Goal: Answer question/provide support: Share knowledge or assist other users

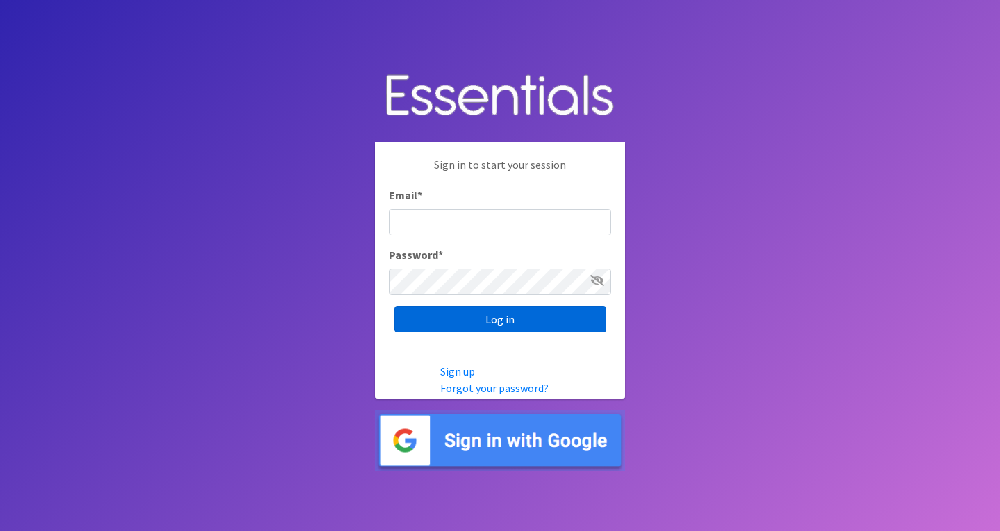
type input "roz@momshelpingmomsfoundation.org"
click at [548, 317] on input "Log in" at bounding box center [500, 319] width 212 height 26
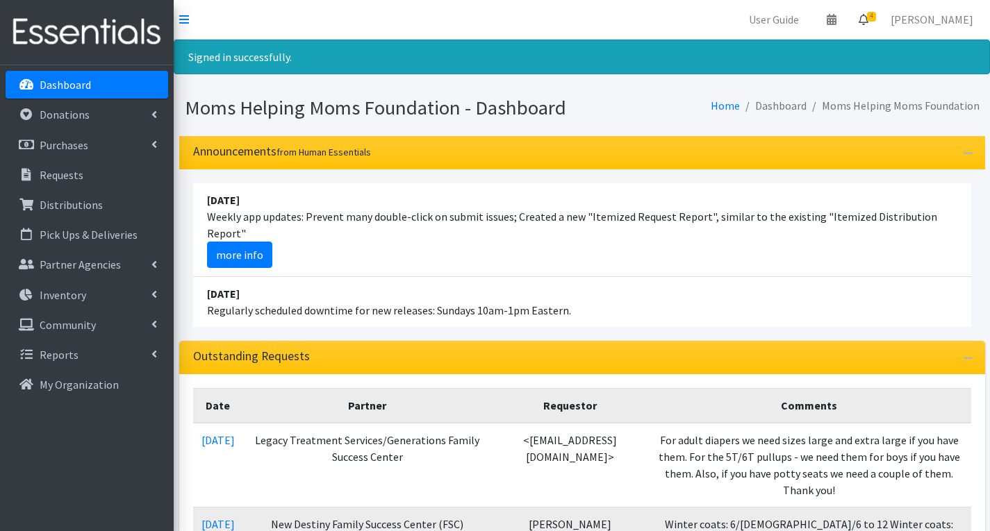
click at [876, 13] on span "4" at bounding box center [871, 17] width 9 height 10
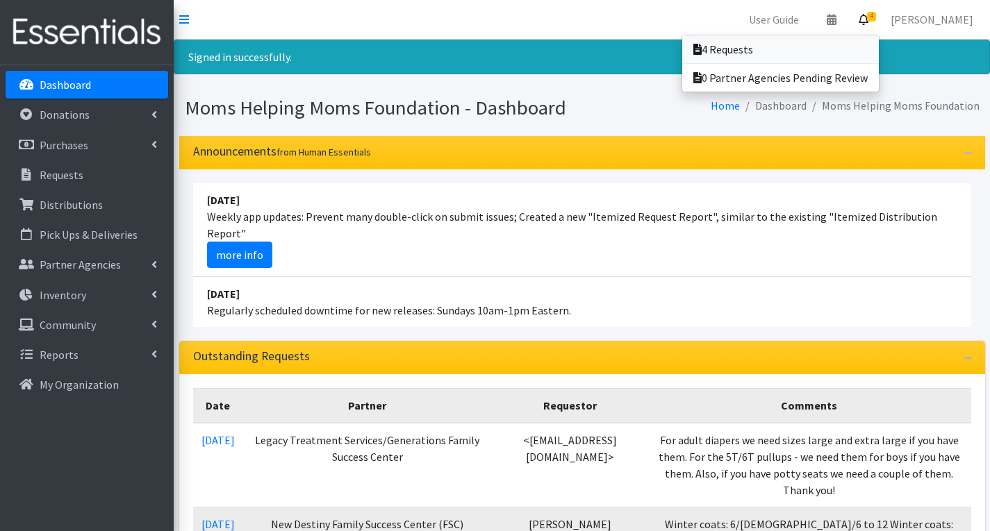
click at [784, 49] on link "4 Requests" at bounding box center [780, 49] width 197 height 28
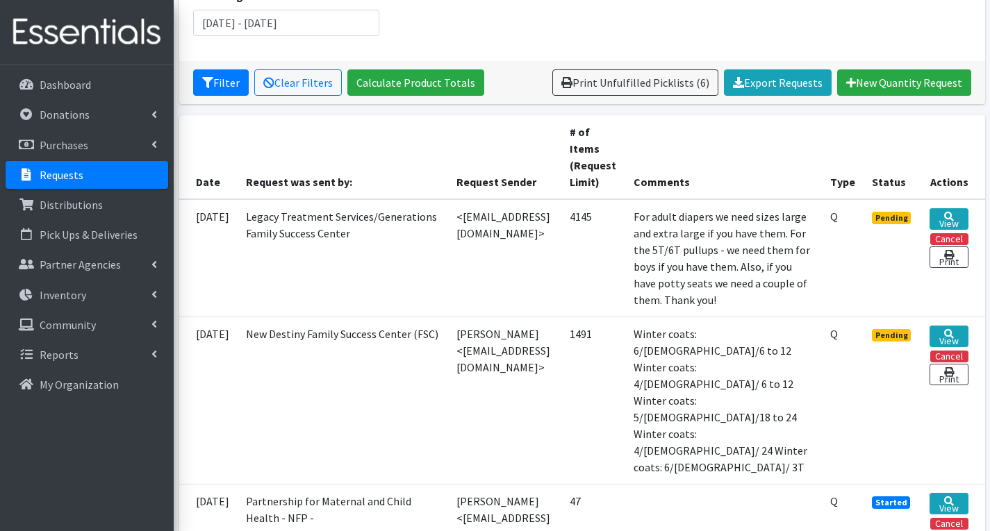
scroll to position [278, 0]
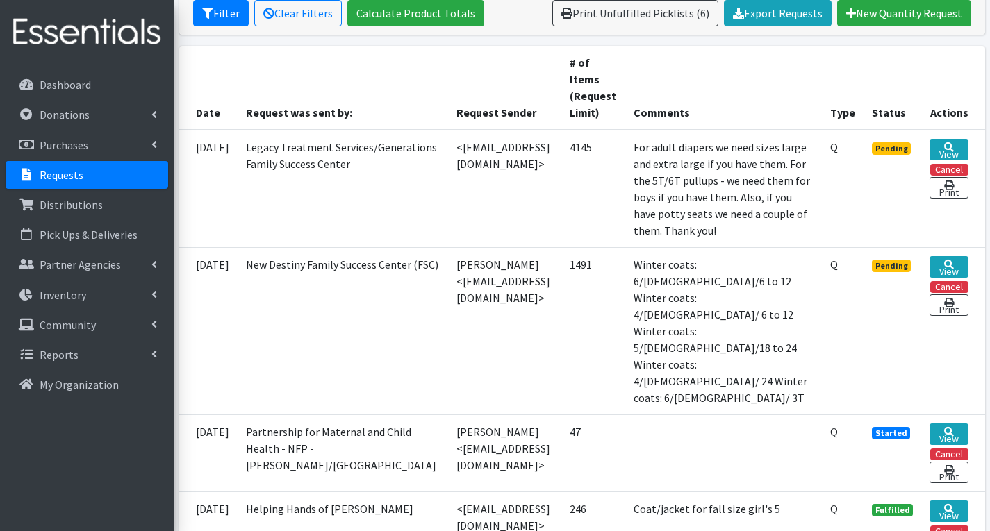
click at [561, 326] on td "[PERSON_NAME] <[EMAIL_ADDRESS][DOMAIN_NAME]>" at bounding box center [504, 330] width 113 height 167
click at [939, 278] on link "View" at bounding box center [948, 267] width 38 height 22
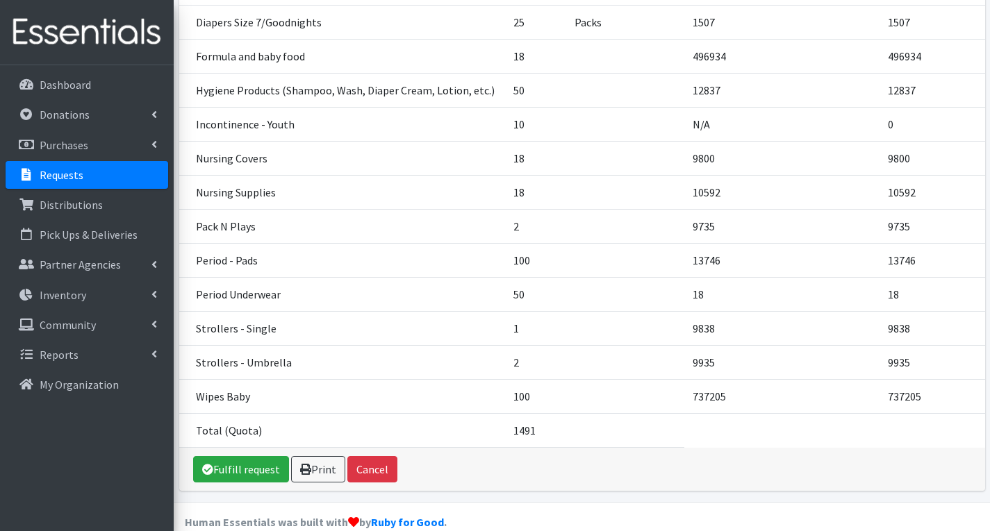
scroll to position [865, 0]
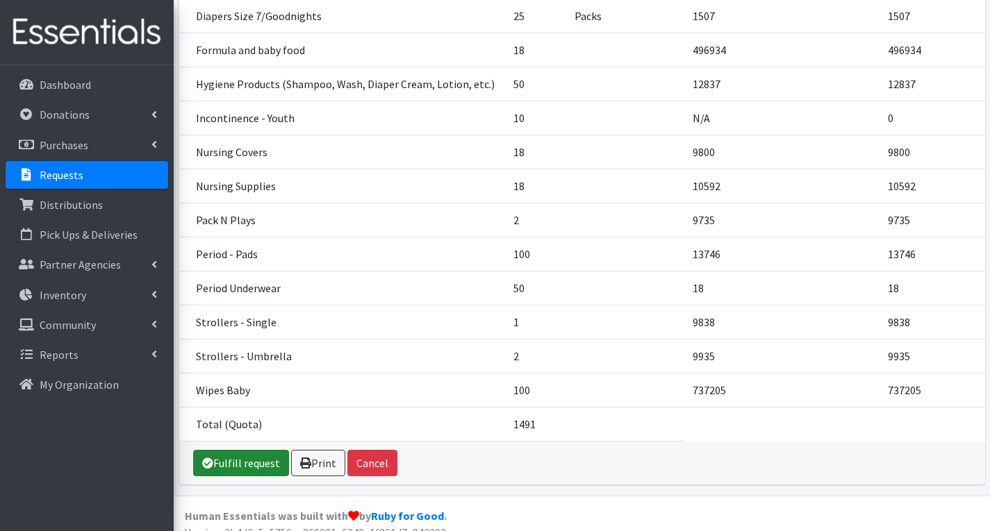
click at [246, 450] on link "Fulfill request" at bounding box center [241, 463] width 96 height 26
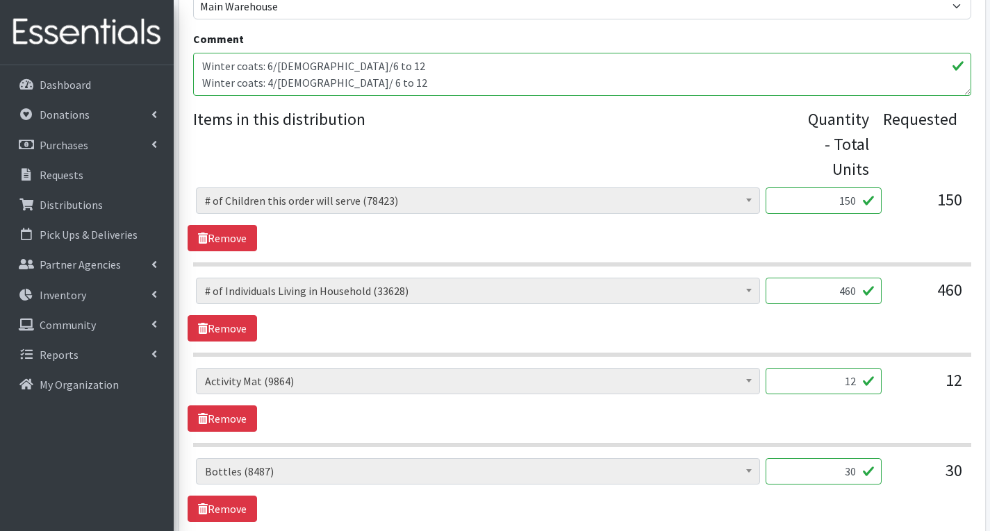
scroll to position [486, 0]
click at [856, 384] on input "12" at bounding box center [823, 380] width 116 height 26
type input "1"
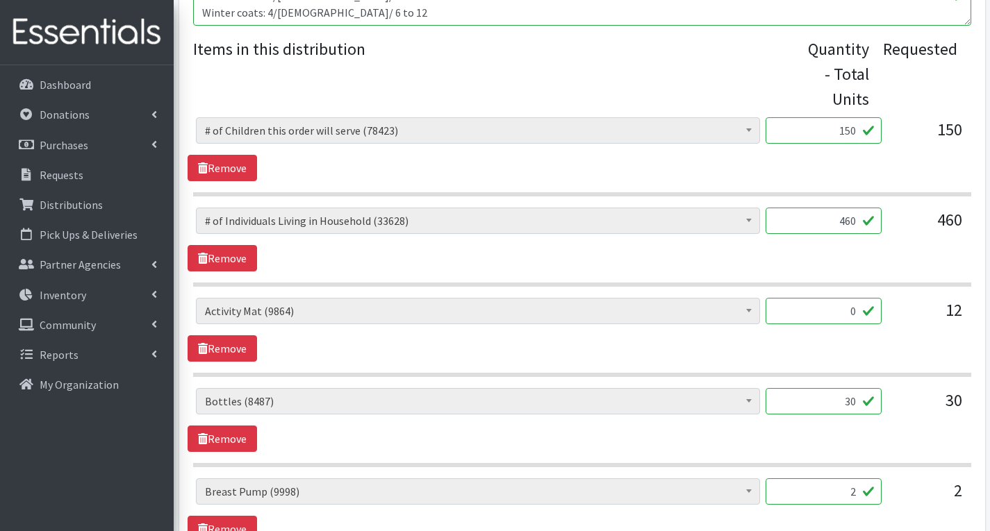
type input "0"
click at [848, 403] on input "30" at bounding box center [823, 401] width 116 height 26
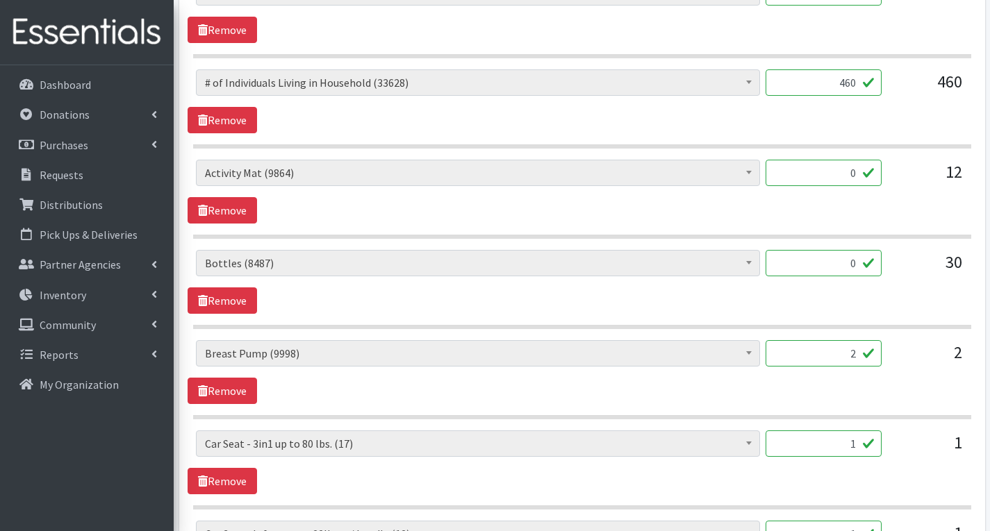
scroll to position [694, 0]
type input "0"
